Goal: Task Accomplishment & Management: Manage account settings

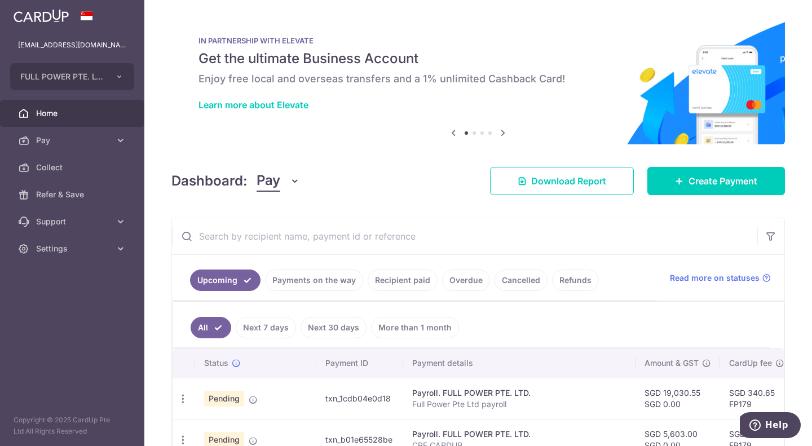
scroll to position [239, 0]
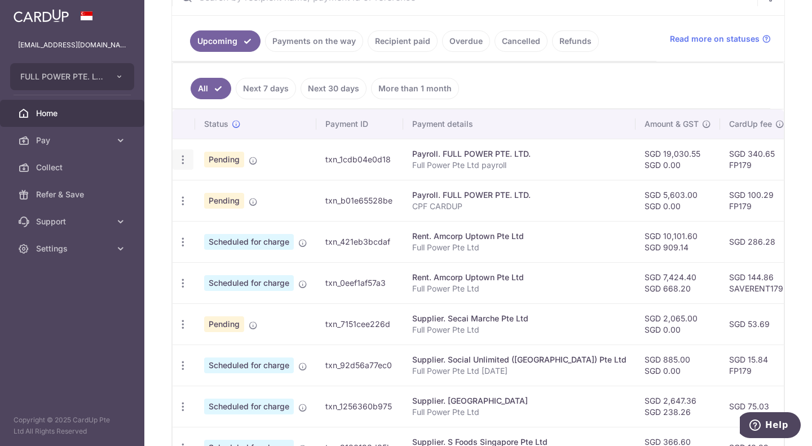
click at [184, 160] on icon "button" at bounding box center [183, 160] width 12 height 12
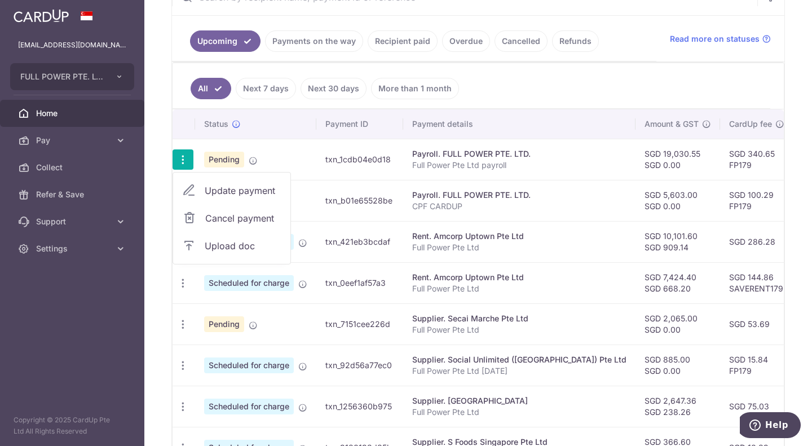
click at [192, 191] on icon at bounding box center [189, 191] width 14 height 14
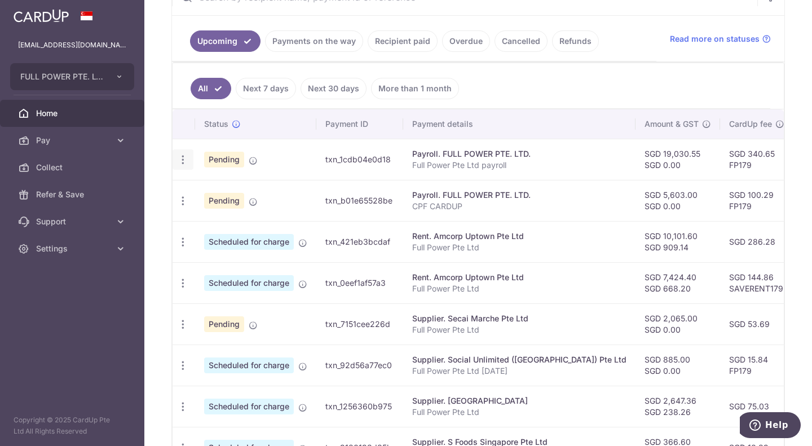
click at [184, 156] on icon "button" at bounding box center [183, 160] width 12 height 12
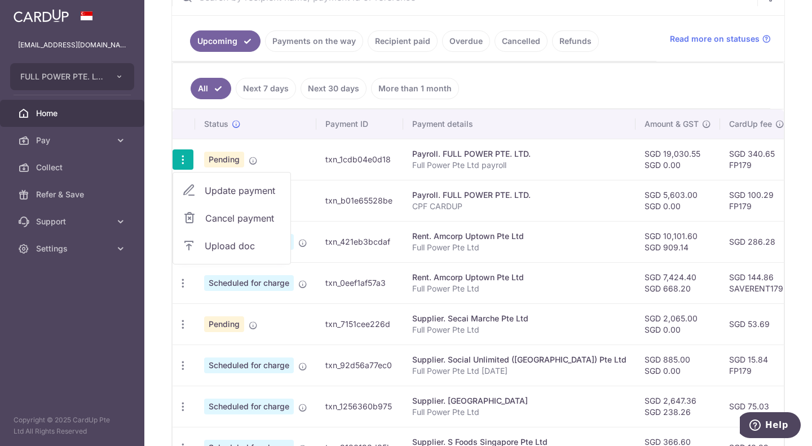
click at [187, 188] on icon at bounding box center [189, 191] width 14 height 14
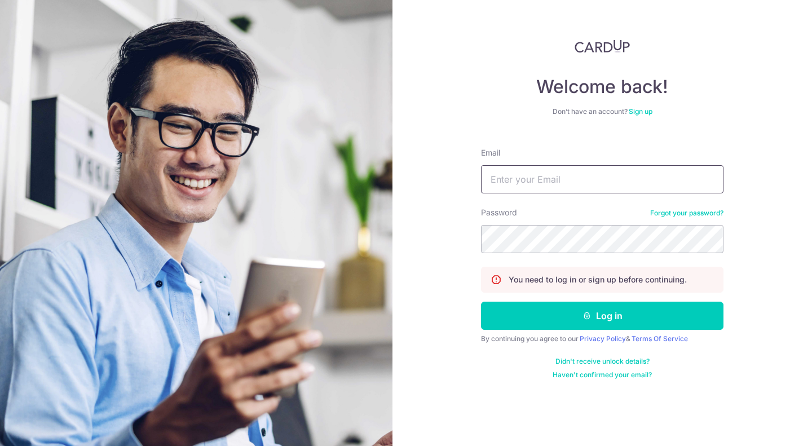
click at [542, 176] on input "Email" at bounding box center [602, 179] width 243 height 28
click at [556, 181] on input "Email" at bounding box center [602, 179] width 243 height 28
type input "[EMAIL_ADDRESS][DOMAIN_NAME]"
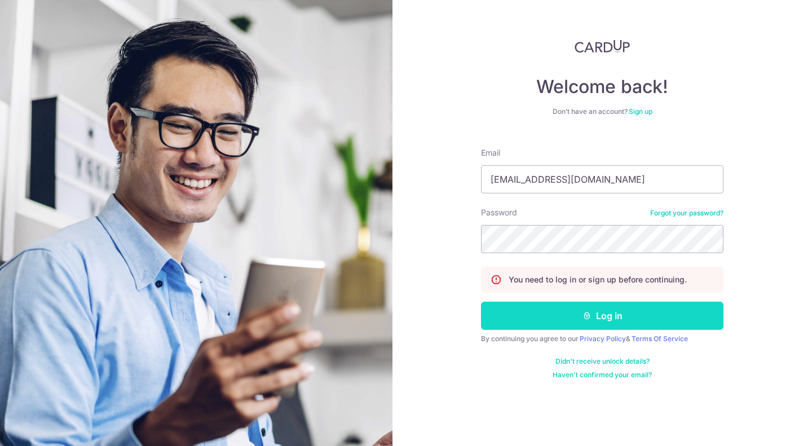
click at [621, 312] on button "Log in" at bounding box center [602, 316] width 243 height 28
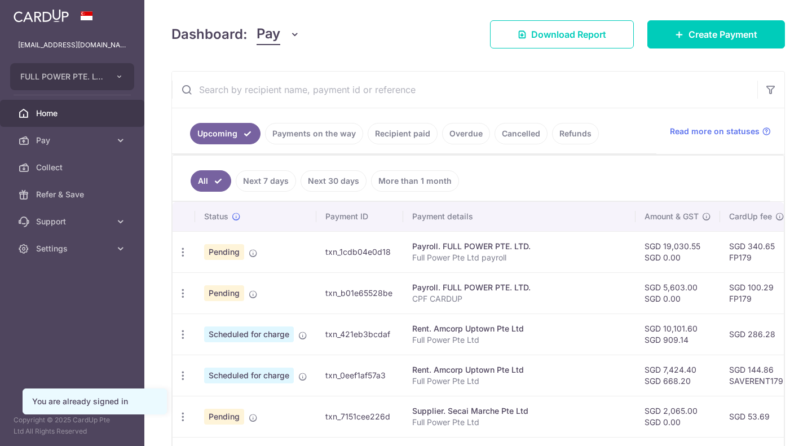
scroll to position [169, 0]
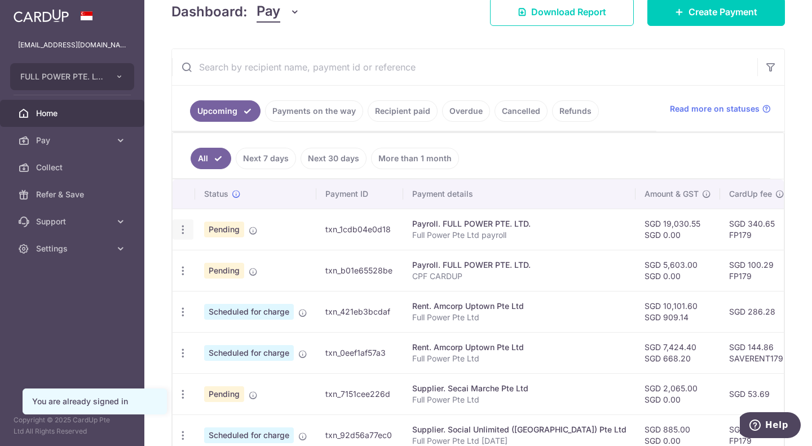
click at [186, 229] on icon "button" at bounding box center [183, 230] width 12 height 12
click at [217, 257] on span "Update payment" at bounding box center [243, 261] width 77 height 14
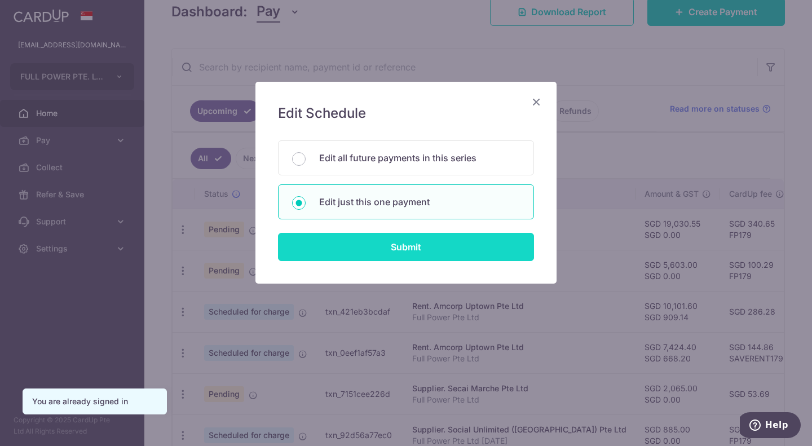
click at [399, 243] on input "Submit" at bounding box center [406, 247] width 256 height 28
radio input "true"
type input "19,030.55"
type input "[DATE]"
type input "Full Power Pte Ltd payroll"
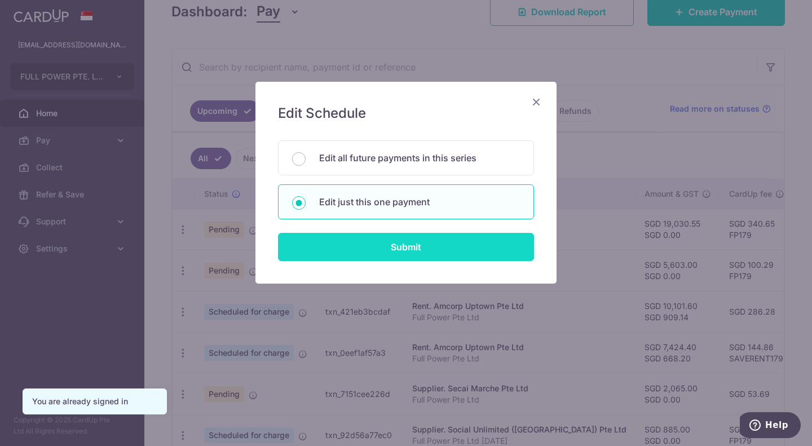
type input "PAYROLL [DATE]"
type input "FP179"
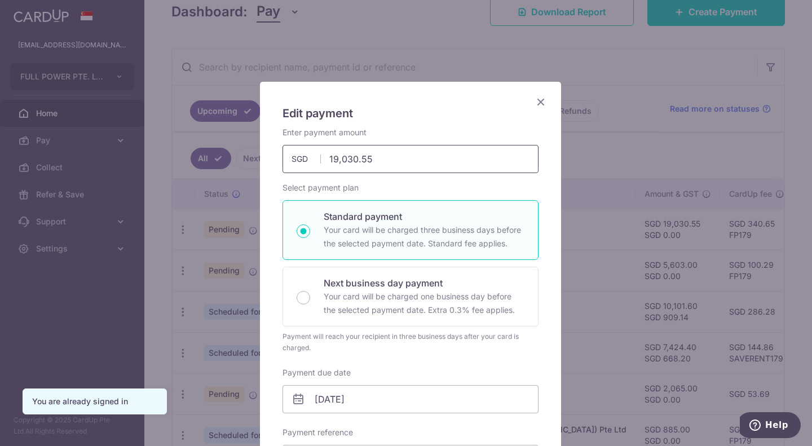
drag, startPoint x: 394, startPoint y: 161, endPoint x: 315, endPoint y: 161, distance: 79.5
click at [315, 161] on div "19,030.55 19030.55 SGD" at bounding box center [411, 159] width 256 height 28
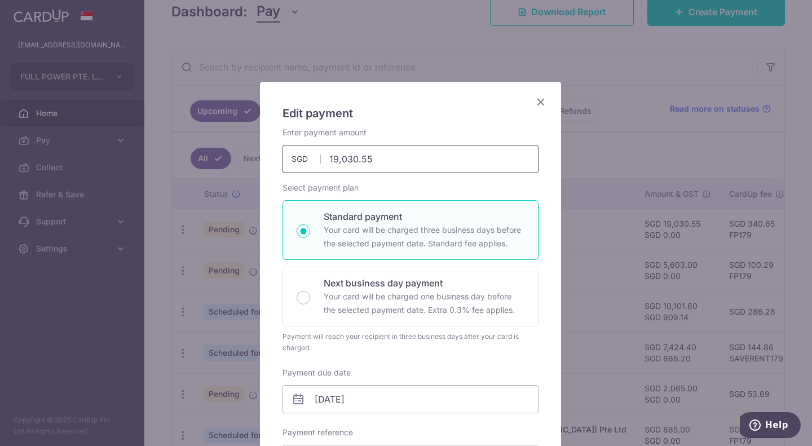
drag, startPoint x: 354, startPoint y: 161, endPoint x: 293, endPoint y: 165, distance: 61.6
click at [293, 165] on input "19,030.55" at bounding box center [411, 159] width 256 height 28
paste input "$26,641.24"
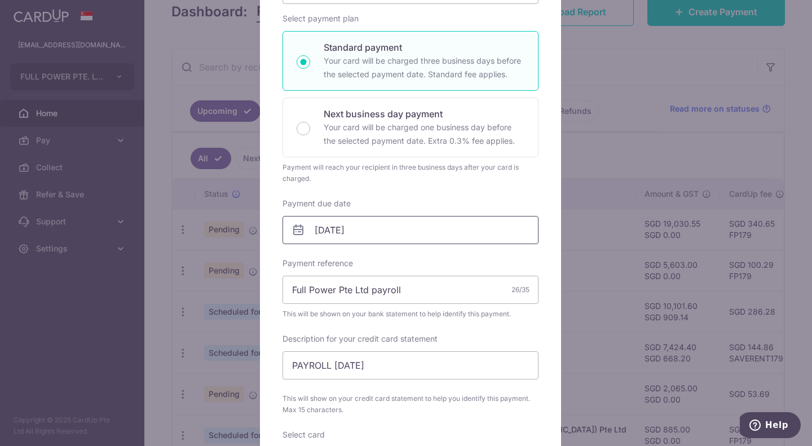
type input "26,641.24"
click at [371, 237] on input "[DATE]" at bounding box center [411, 230] width 256 height 28
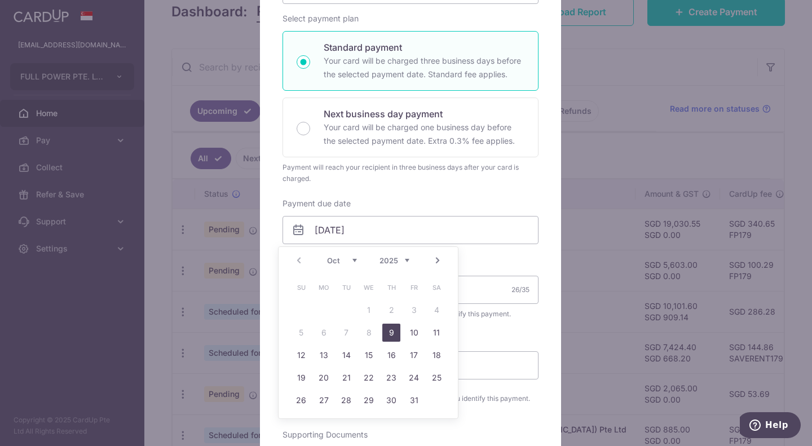
click at [397, 335] on link "9" at bounding box center [392, 333] width 18 height 18
type input "[DATE]"
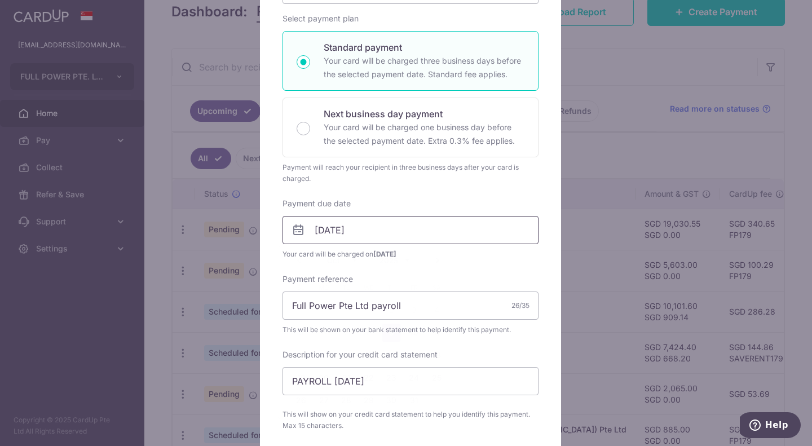
click at [407, 234] on input "[DATE]" at bounding box center [411, 230] width 256 height 28
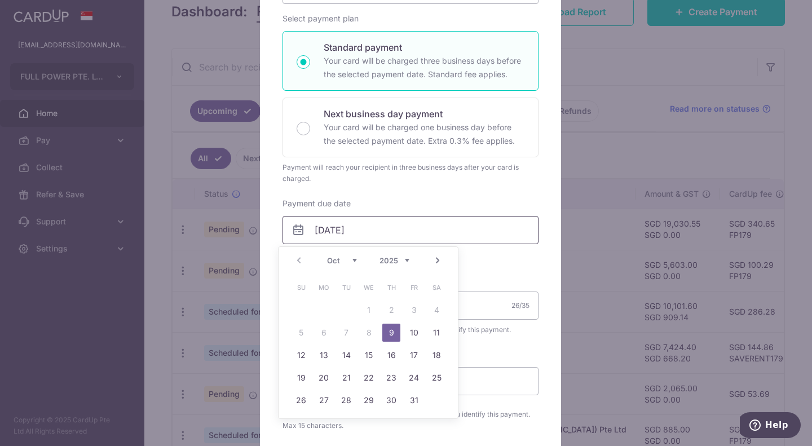
click at [407, 234] on input "[DATE]" at bounding box center [411, 230] width 256 height 28
click at [418, 207] on div "Payment due date 09/10/2025 Your card will be charged on 06/10/2025" at bounding box center [411, 229] width 256 height 62
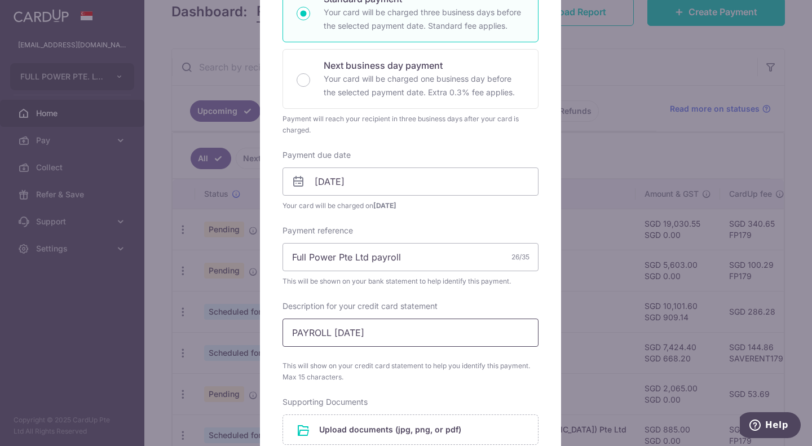
scroll to position [282, 0]
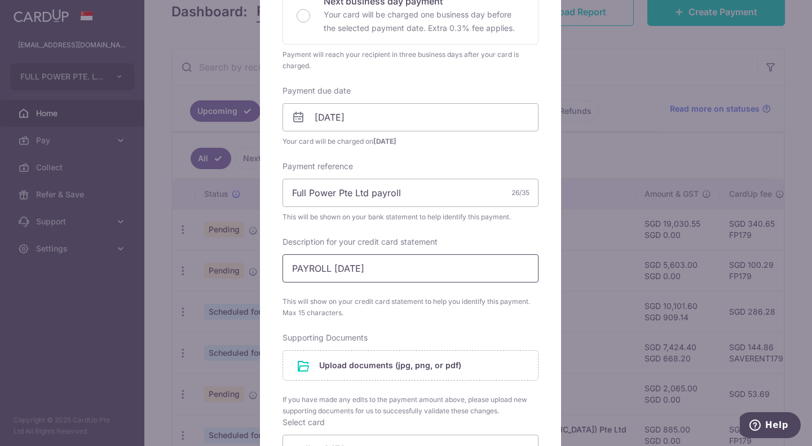
drag, startPoint x: 353, startPoint y: 270, endPoint x: 332, endPoint y: 270, distance: 20.3
click at [332, 270] on input "PAYROLL [DATE]" at bounding box center [411, 268] width 256 height 28
type input "PAYROLL SEPT 25"
click at [423, 283] on div "Description for your credit card statement PAYROLL SEPT 25 This will show on yo…" at bounding box center [411, 277] width 256 height 82
click at [427, 358] on input "file" at bounding box center [410, 365] width 255 height 29
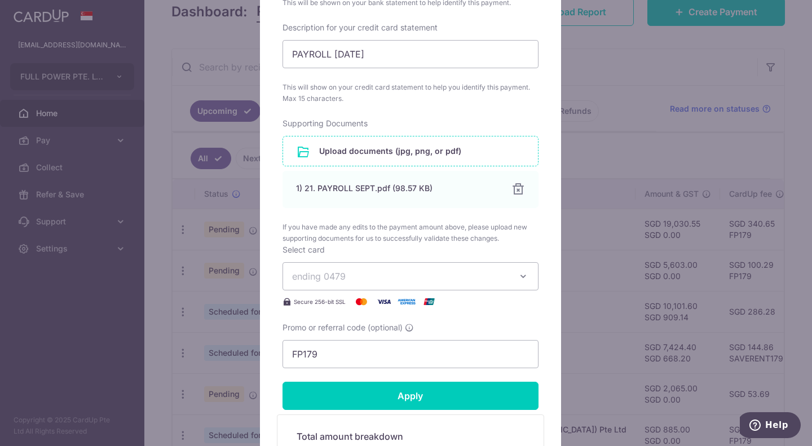
scroll to position [508, 0]
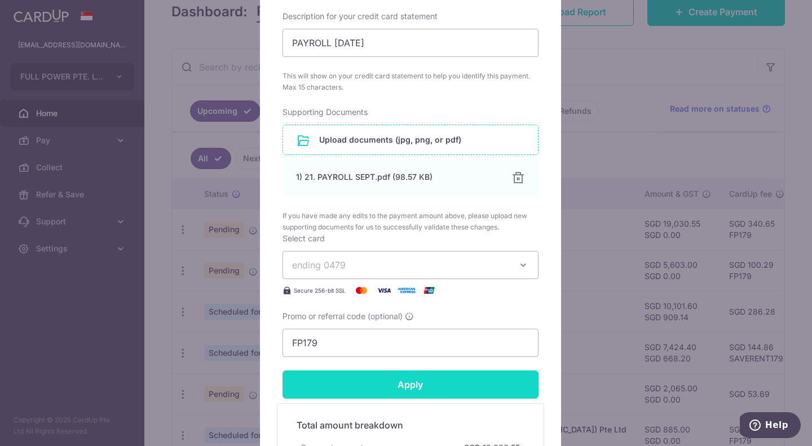
click at [367, 390] on input "Apply" at bounding box center [411, 385] width 256 height 28
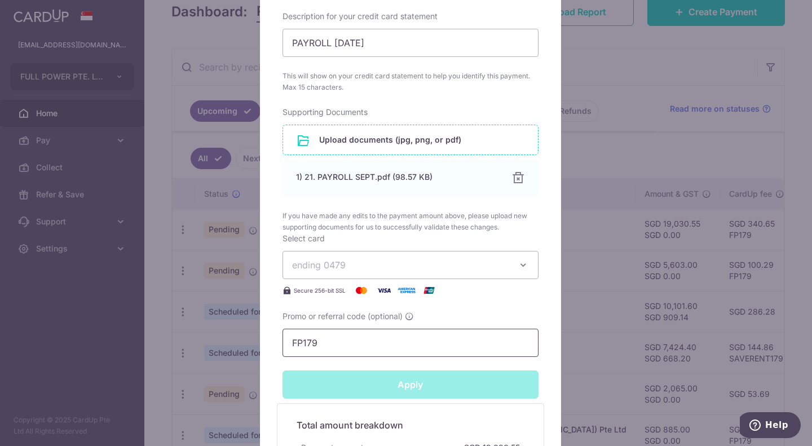
scroll to position [695, 0]
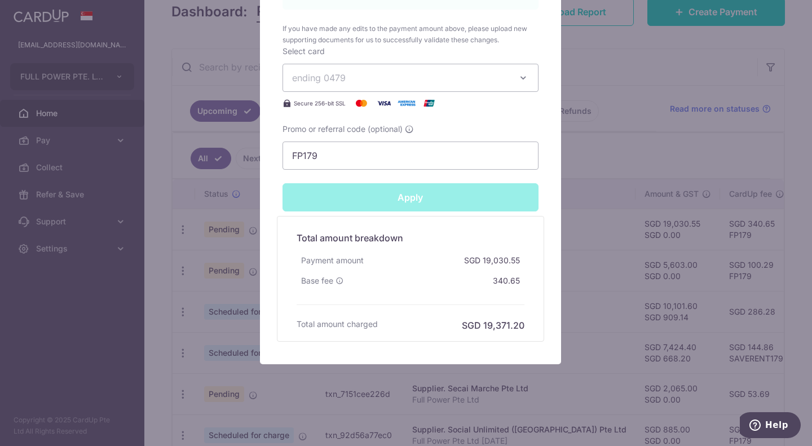
type input "Successfully Applied"
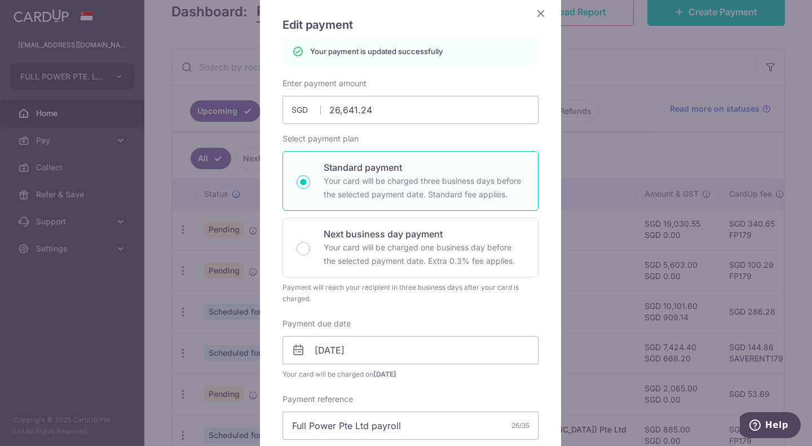
scroll to position [0, 0]
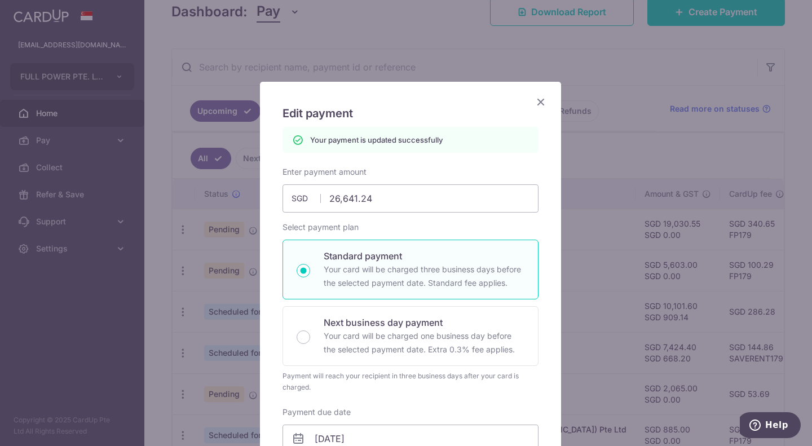
click at [537, 100] on icon "Close" at bounding box center [541, 102] width 14 height 14
